Goal: Check status

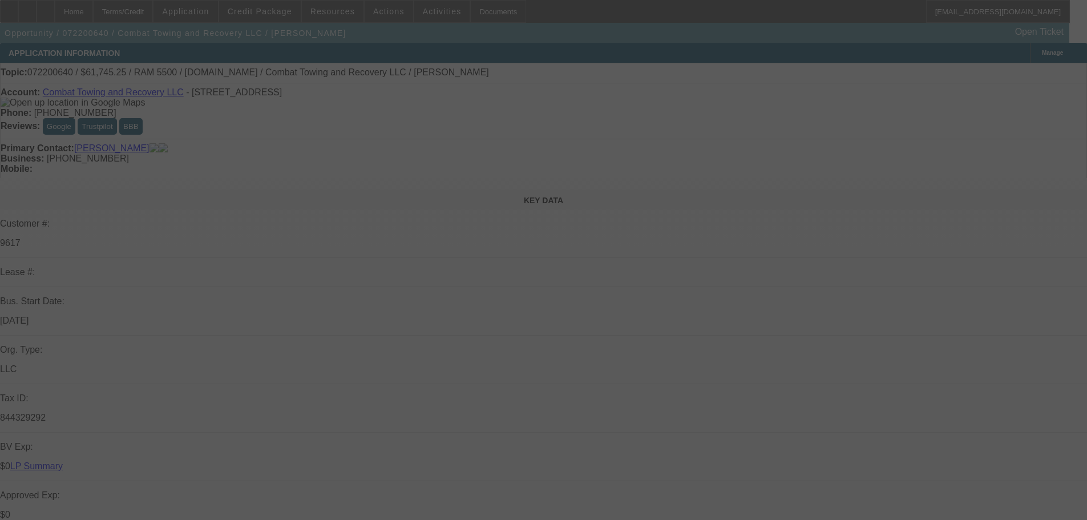
select select "0"
select select "2"
select select "0"
select select "6"
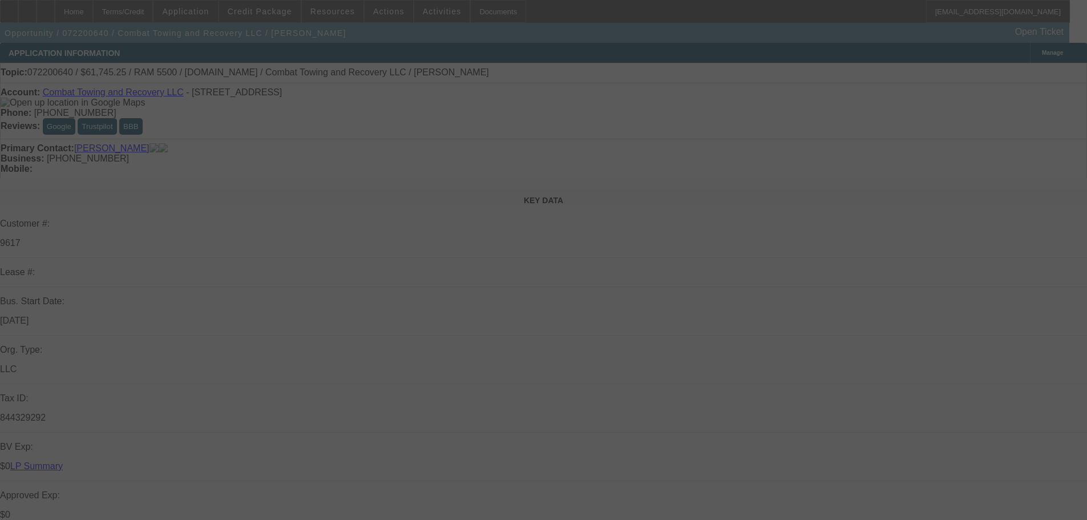
select select "2"
select select "0"
select select "6"
select select "0"
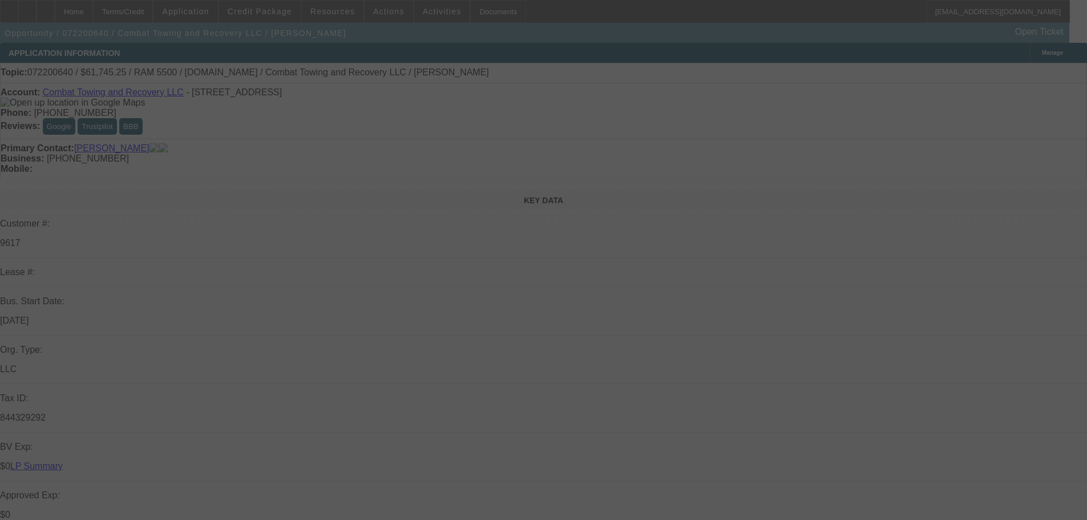
select select "2"
select select "0"
select select "6"
select select "0"
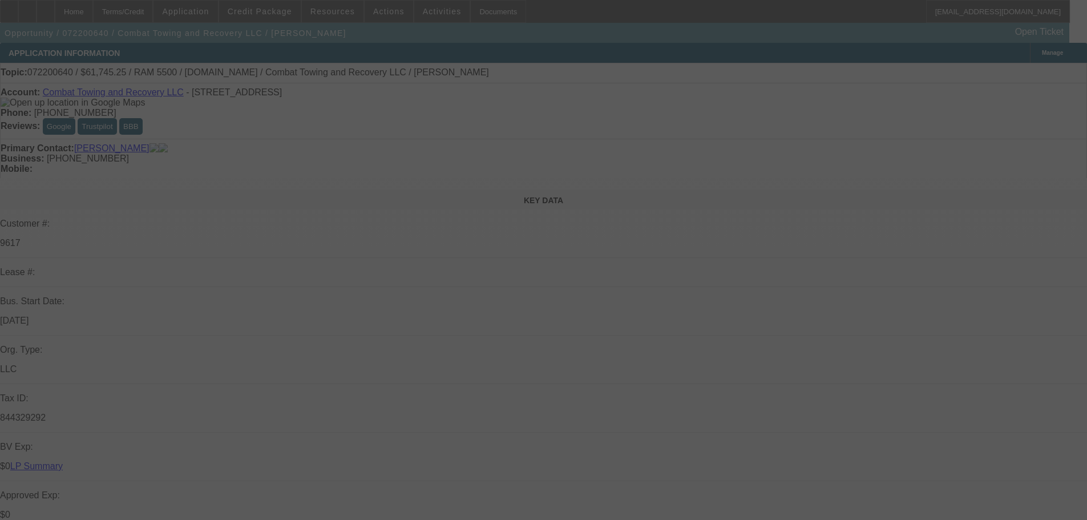
select select "0"
select select "6"
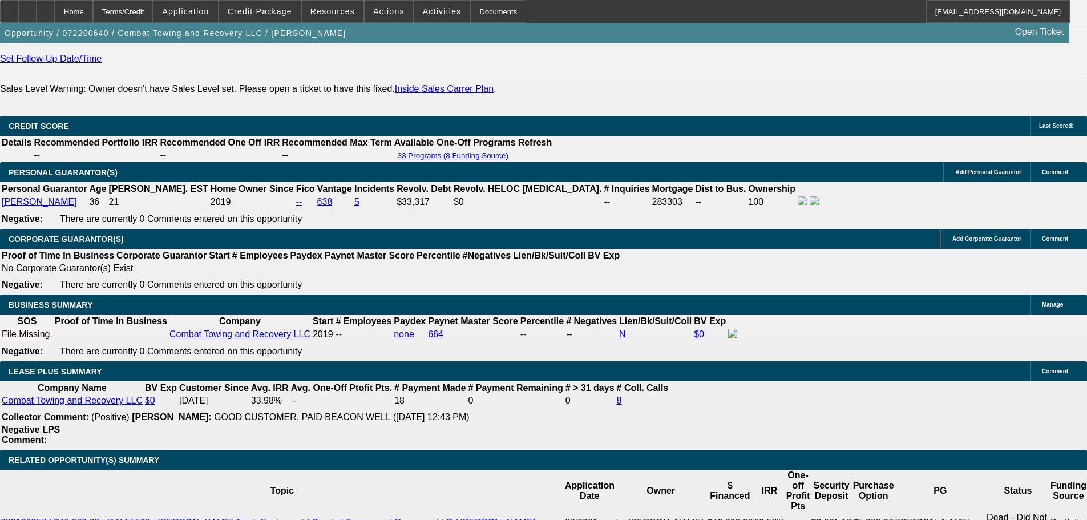
scroll to position [1654, 0]
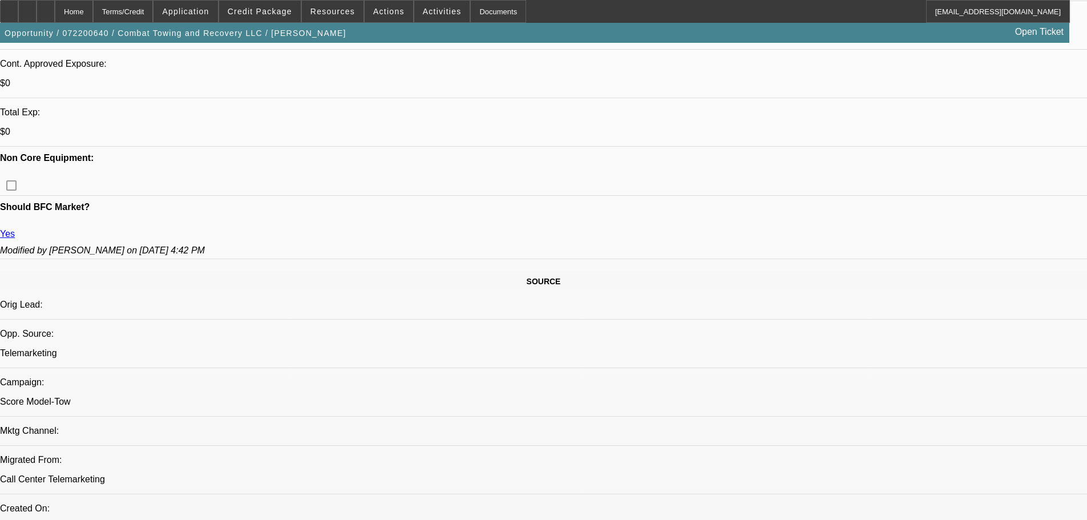
scroll to position [0, 0]
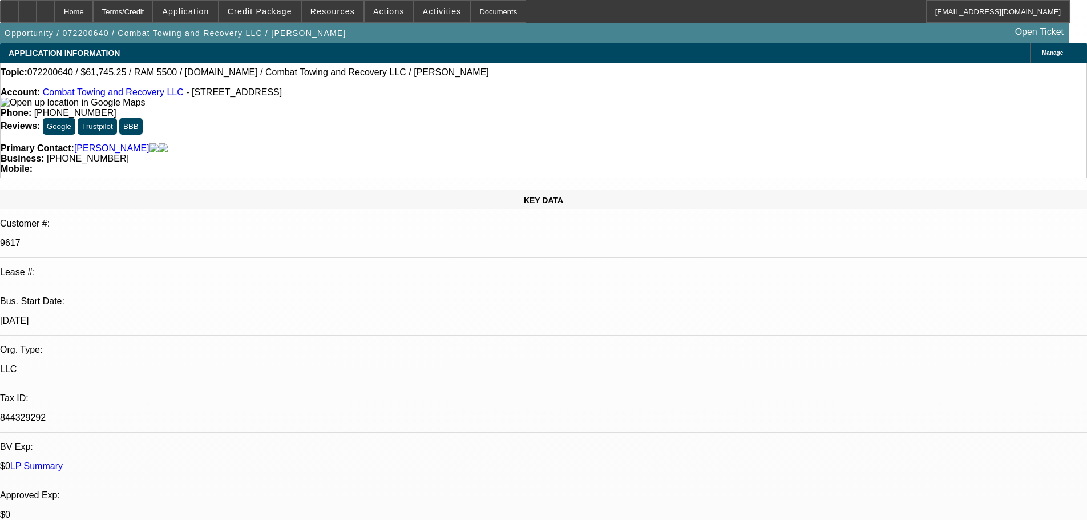
drag, startPoint x: 360, startPoint y: 231, endPoint x: 417, endPoint y: -3, distance: 240.7
